Goal: Information Seeking & Learning: Learn about a topic

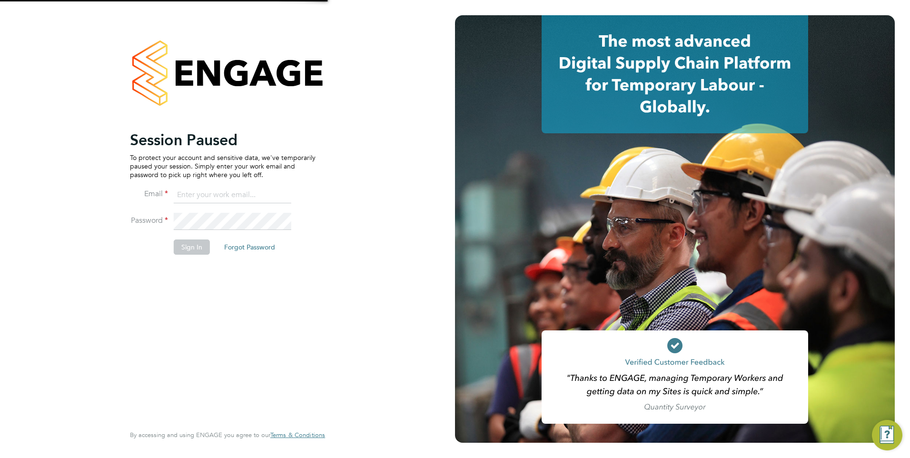
type input "nathan.morris@ncclondon.ac.uk"
click at [202, 245] on button "Sign In" at bounding box center [192, 246] width 36 height 15
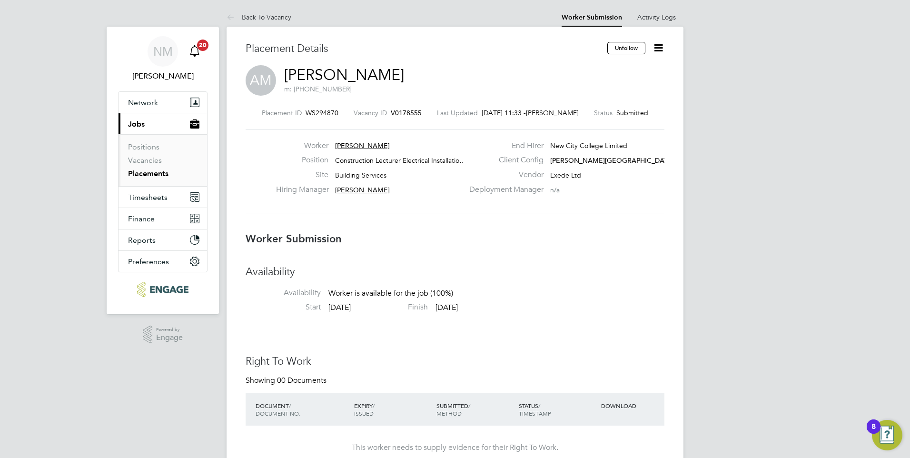
click at [199, 50] on icon "Main navigation" at bounding box center [194, 50] width 11 height 11
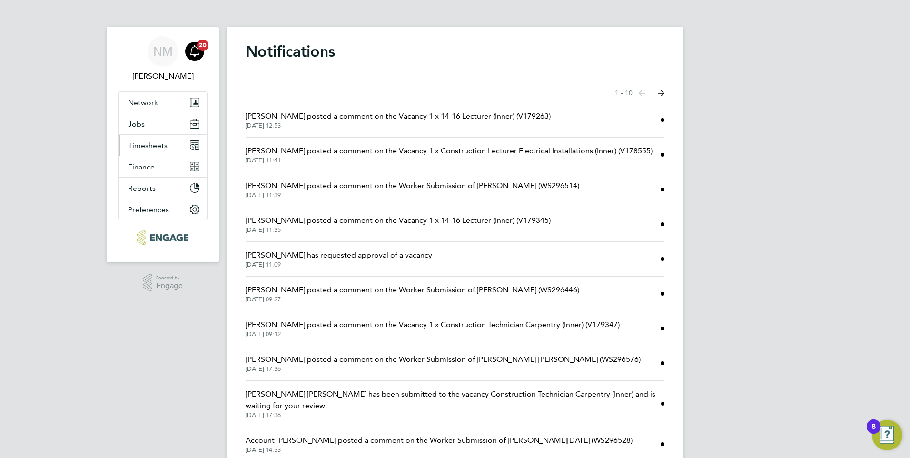
click at [155, 143] on span "Timesheets" at bounding box center [147, 145] width 39 height 9
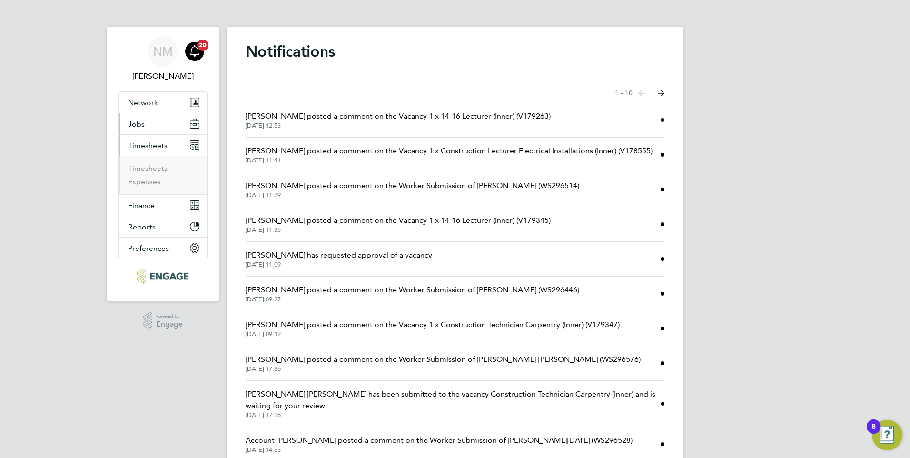
click at [144, 124] on span "Jobs" at bounding box center [136, 123] width 17 height 9
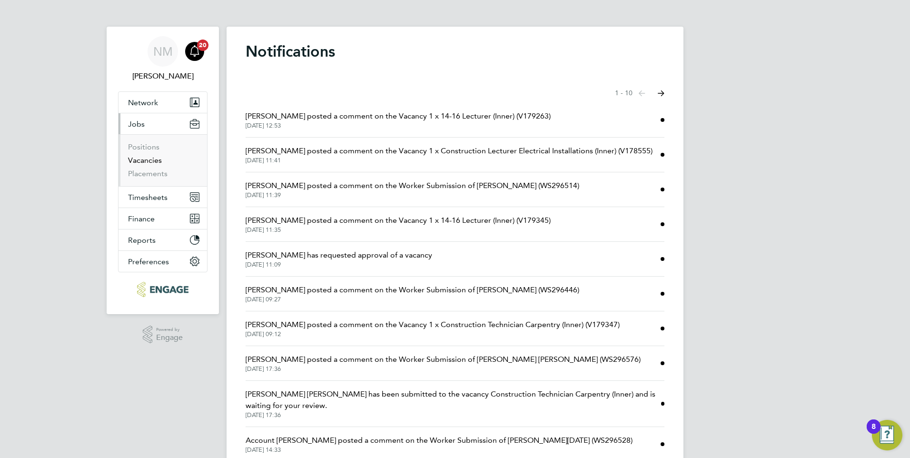
click at [148, 160] on link "Vacancies" at bounding box center [145, 160] width 34 height 9
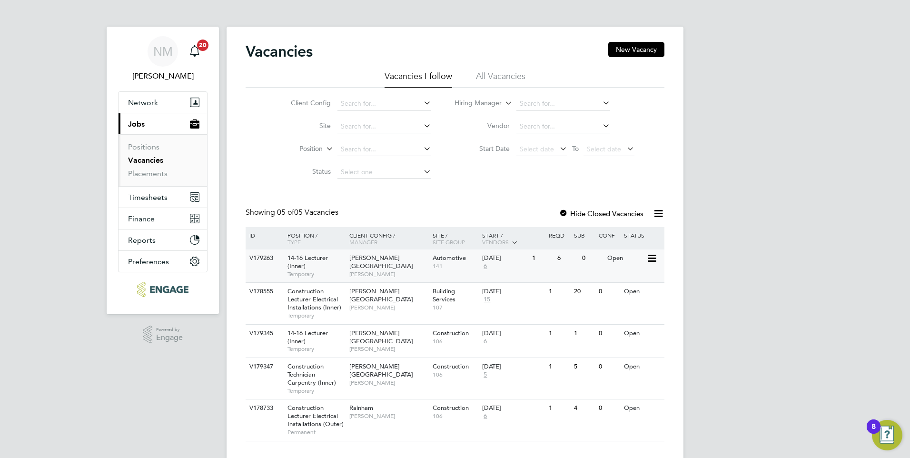
scroll to position [18, 0]
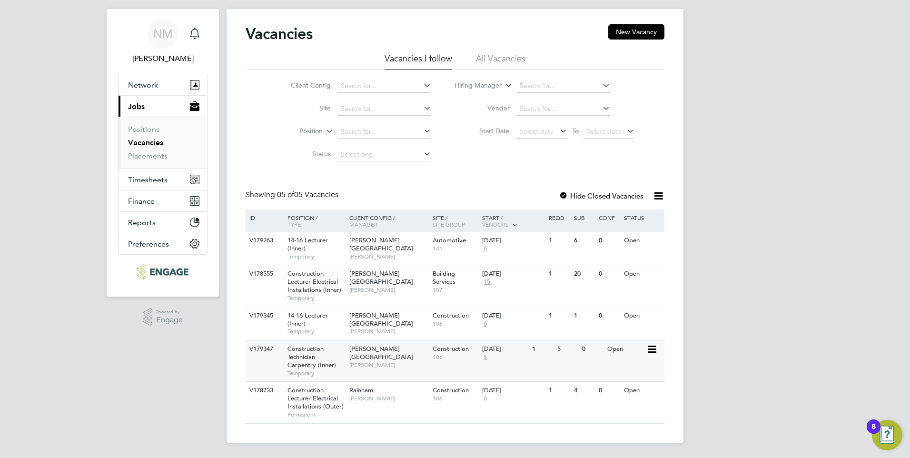
click at [329, 348] on div "Construction Technician Carpentry (Inner) Temporary" at bounding box center [313, 360] width 67 height 41
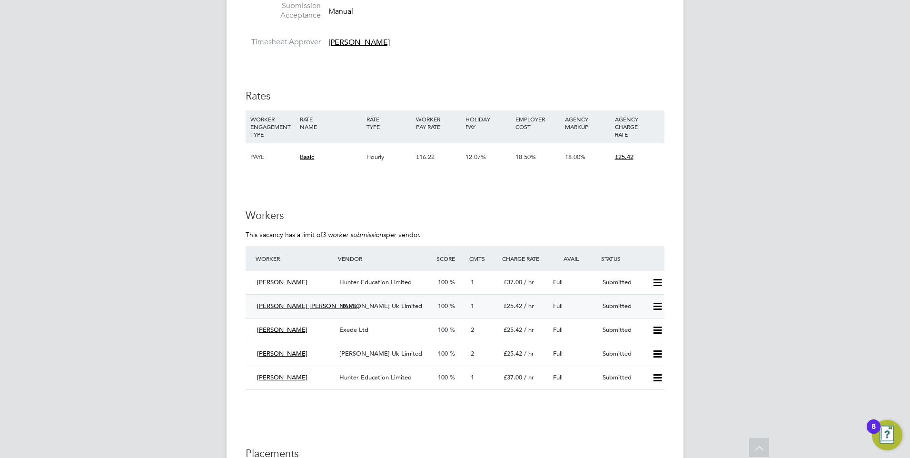
click at [387, 308] on span "Morgan Hunt Uk Limited" at bounding box center [380, 306] width 83 height 8
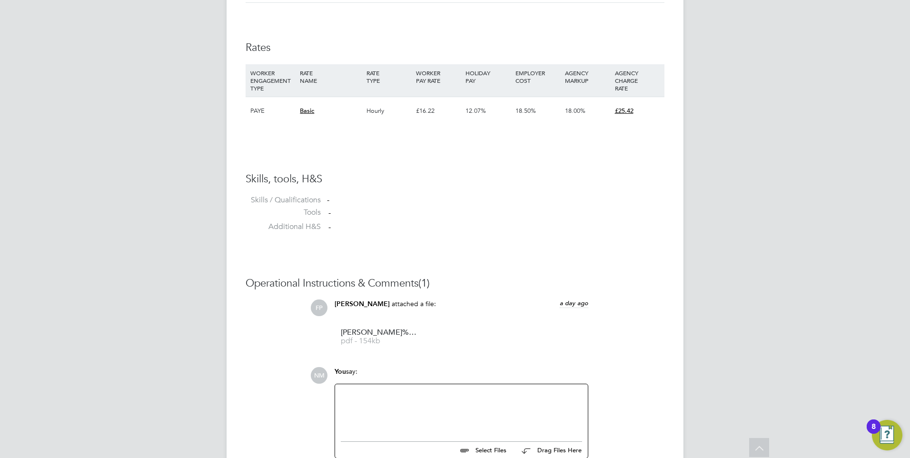
scroll to position [693, 0]
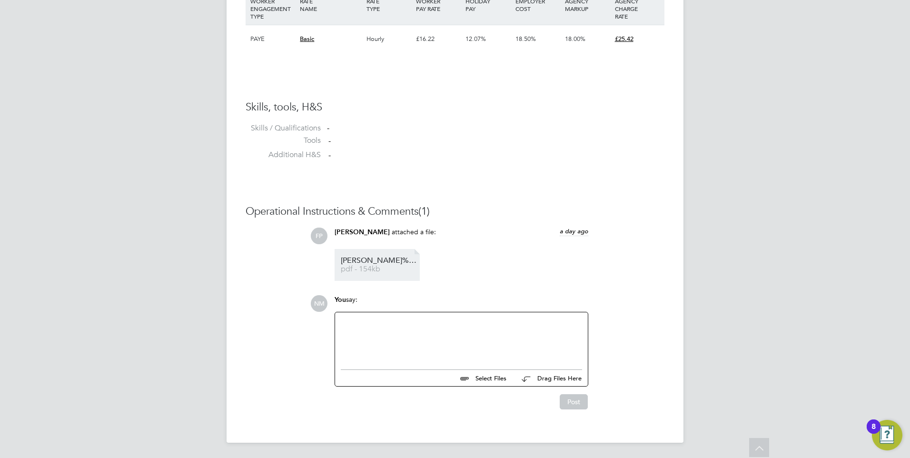
click at [374, 272] on span "pdf - 154kb" at bounding box center [379, 268] width 76 height 7
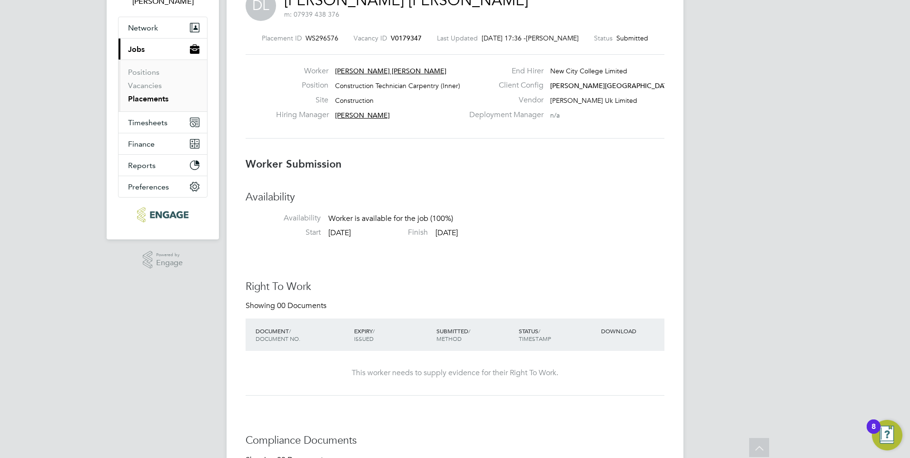
scroll to position [0, 0]
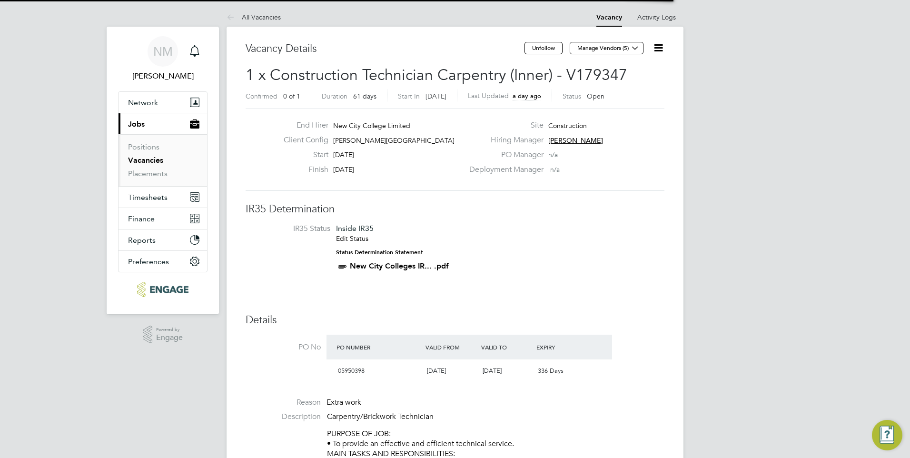
scroll to position [28, 67]
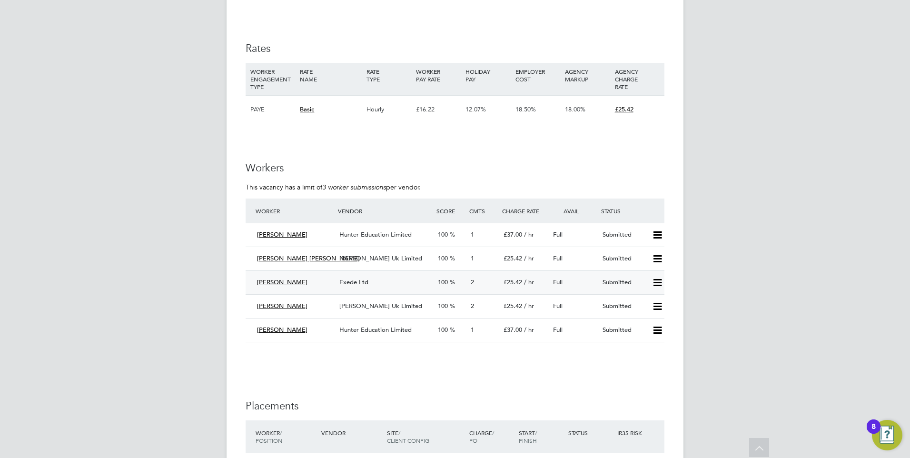
click at [262, 282] on span "Lee" at bounding box center [282, 282] width 50 height 8
click at [354, 284] on span "Exede Ltd" at bounding box center [353, 282] width 29 height 8
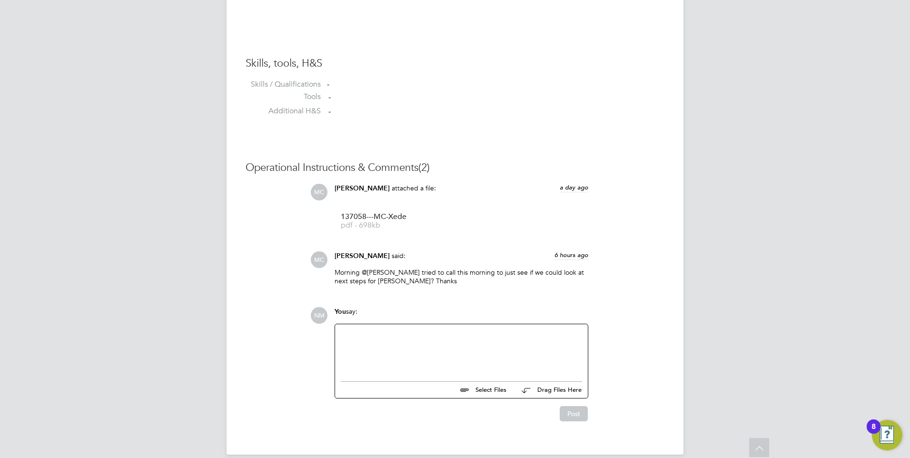
scroll to position [749, 0]
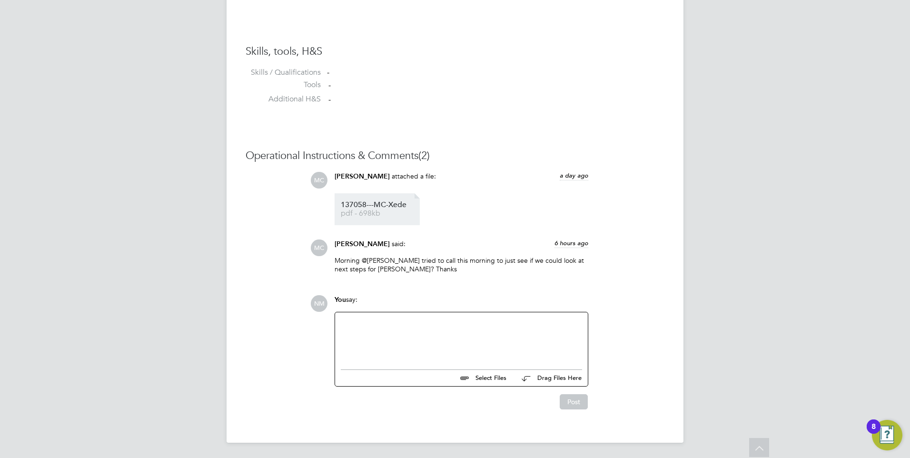
click at [376, 206] on span "137058---MC-Xede" at bounding box center [379, 204] width 76 height 7
